Goal: Find specific page/section: Find specific page/section

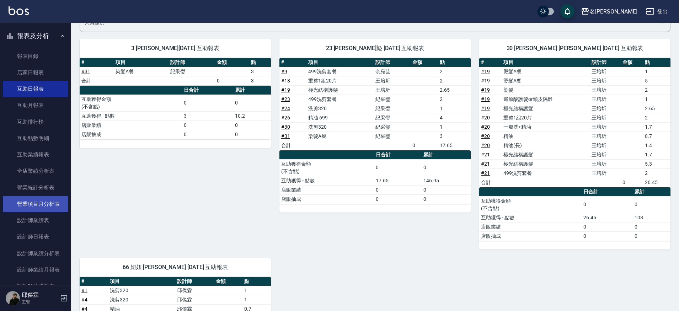
scroll to position [40, 0]
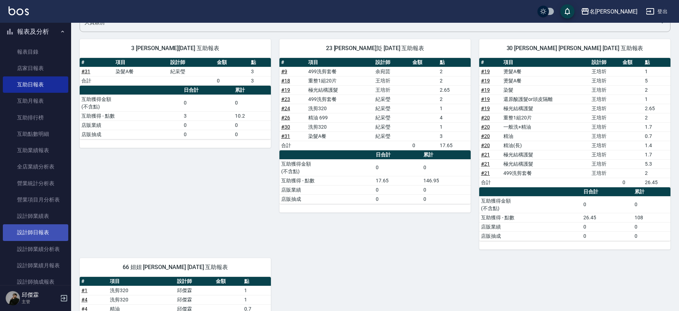
click at [48, 236] on link "設計師日報表" at bounding box center [35, 232] width 65 height 16
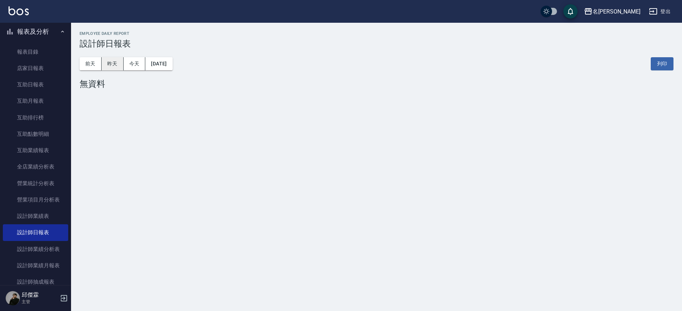
click at [117, 66] on button "昨天" at bounding box center [113, 63] width 22 height 13
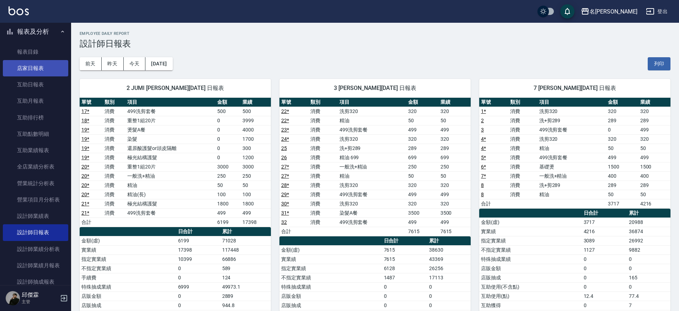
click at [41, 68] on link "店家日報表" at bounding box center [35, 68] width 65 height 16
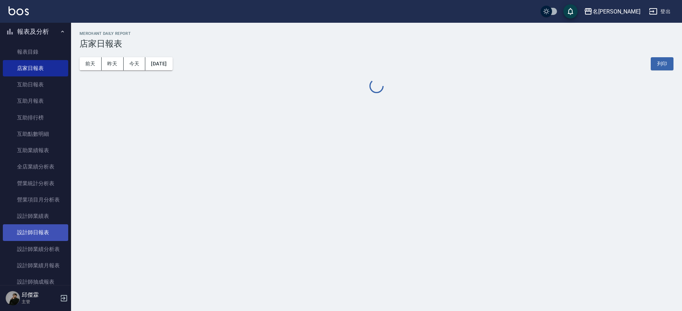
click at [55, 237] on link "設計師日報表" at bounding box center [35, 232] width 65 height 16
